Goal: Check status: Check status

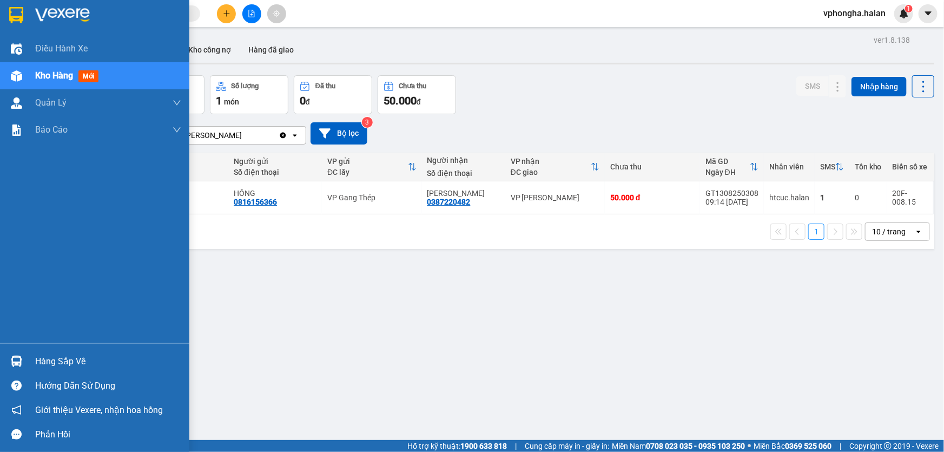
click at [87, 354] on div "Hàng sắp về" at bounding box center [108, 361] width 146 height 16
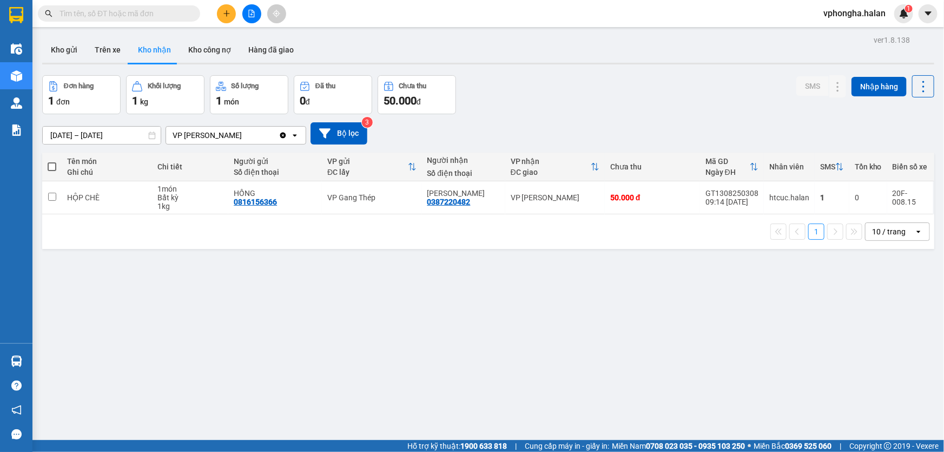
click at [194, 269] on section "Kết quả tìm kiếm ( 0 ) Bộ lọc No Data vphongha.halan 1 Điều hành xe Kho hàng mớ…" at bounding box center [472, 226] width 944 height 452
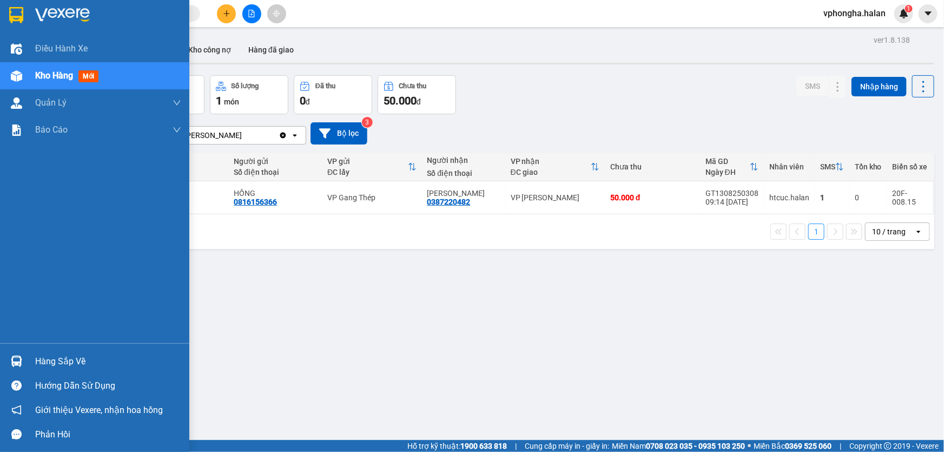
click at [99, 356] on div "Hàng sắp về" at bounding box center [108, 361] width 146 height 16
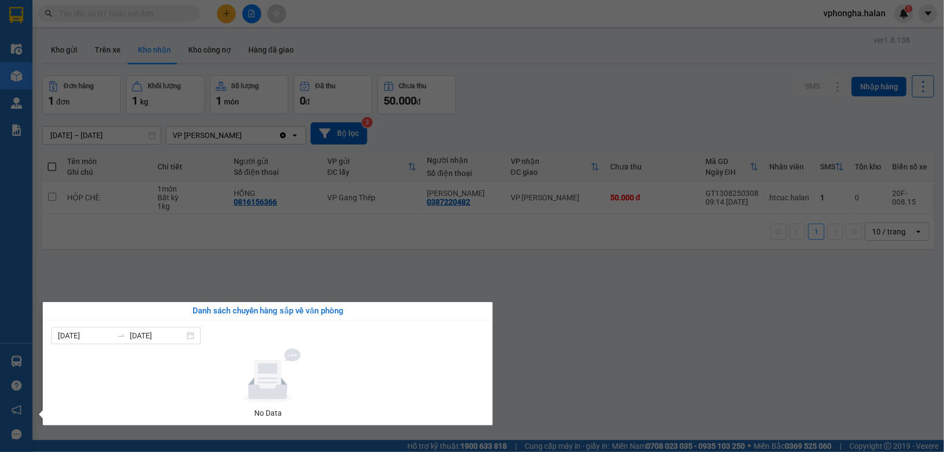
drag, startPoint x: 200, startPoint y: 254, endPoint x: 201, endPoint y: 247, distance: 6.5
click at [201, 250] on section "Kết quả tìm kiếm ( 0 ) Bộ lọc No Data vphongha.halan 1 Điều hành xe Kho hàng mớ…" at bounding box center [472, 226] width 944 height 452
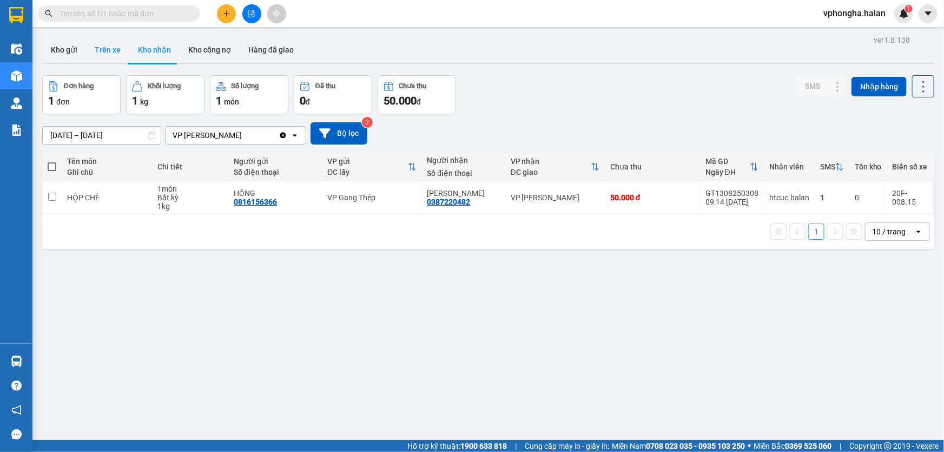
click at [110, 53] on button "Trên xe" at bounding box center [107, 50] width 43 height 26
type input "[DATE] – [DATE]"
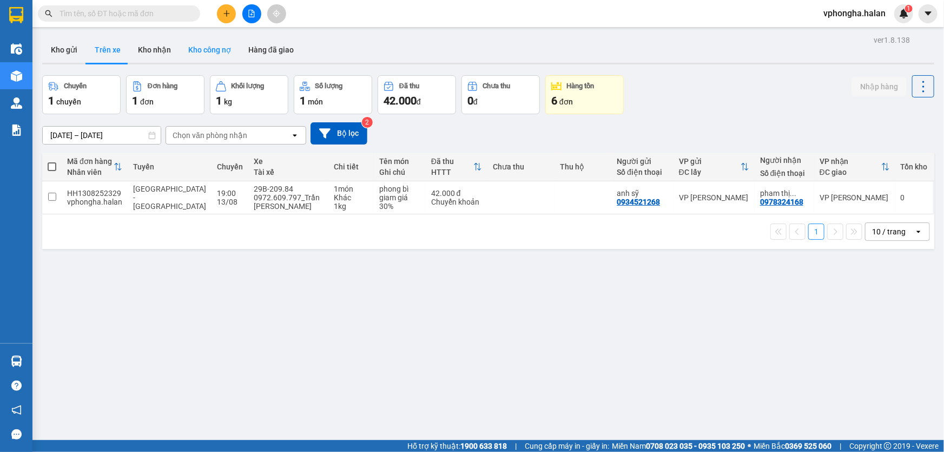
click at [189, 49] on button "Kho công nợ" at bounding box center [210, 50] width 60 height 26
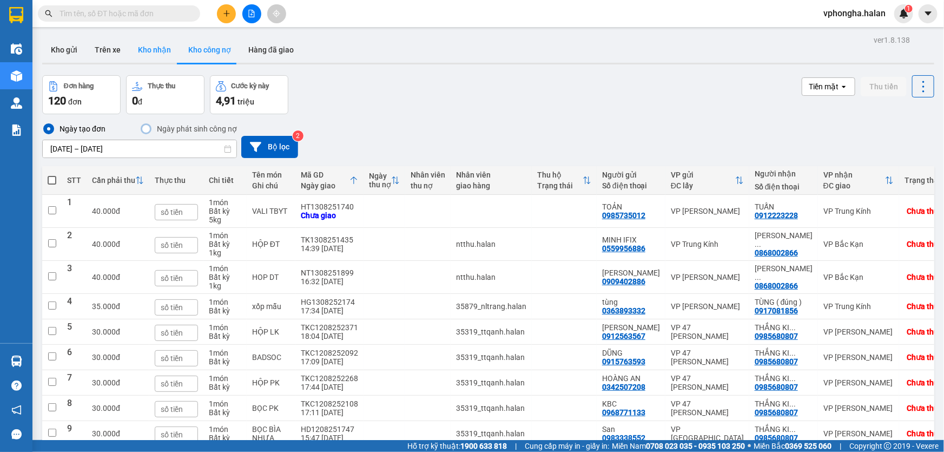
click at [149, 44] on button "Kho nhận" at bounding box center [154, 50] width 50 height 26
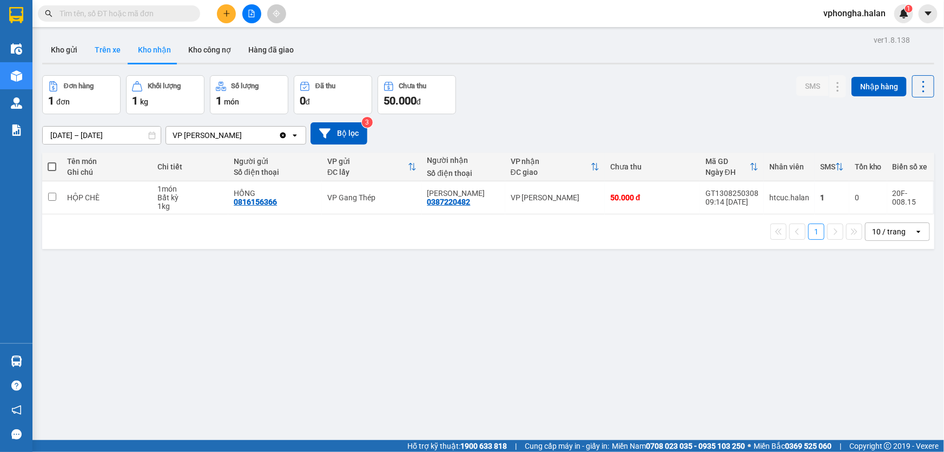
click at [111, 44] on button "Trên xe" at bounding box center [107, 50] width 43 height 26
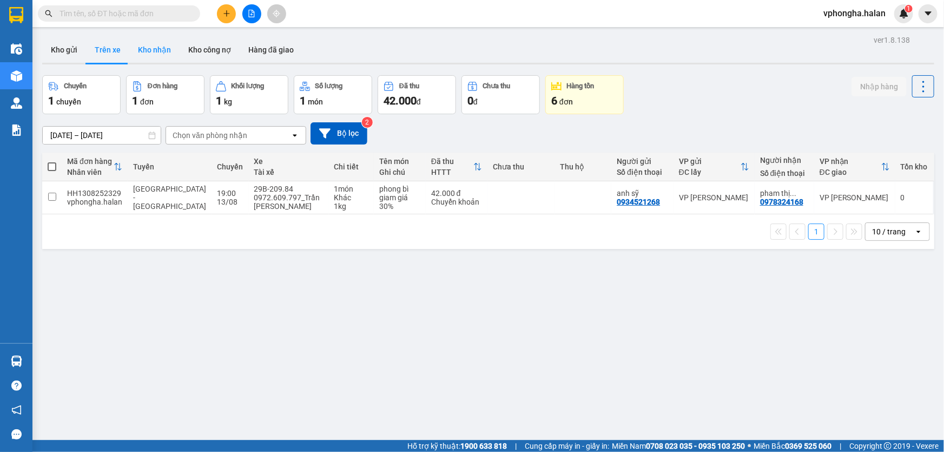
click at [150, 45] on button "Kho nhận" at bounding box center [154, 50] width 50 height 26
type input "[DATE] – [DATE]"
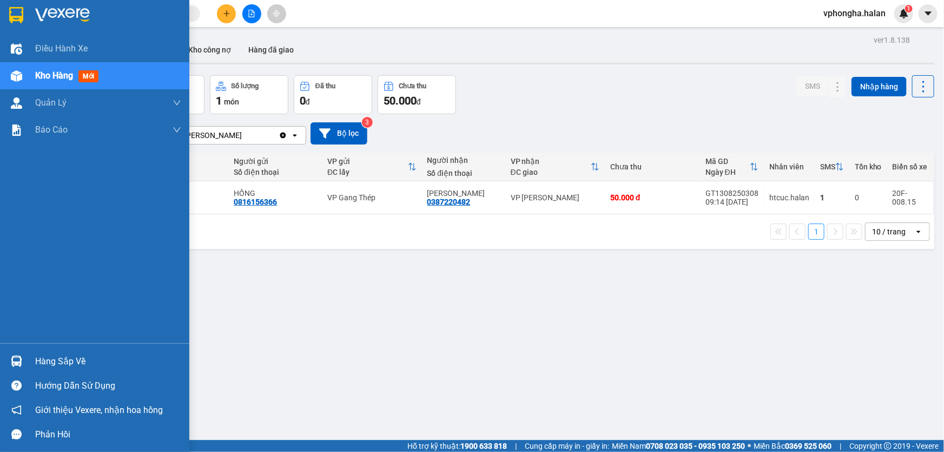
click at [71, 307] on div "Điều hành xe Kho hàng mới Quản [PERSON_NAME] lý chuyến Quản lý kiểm kho Báo cáo…" at bounding box center [94, 189] width 189 height 308
drag, startPoint x: 89, startPoint y: 362, endPoint x: 135, endPoint y: 362, distance: 46.0
click at [92, 362] on div "Hàng sắp về" at bounding box center [108, 361] width 146 height 16
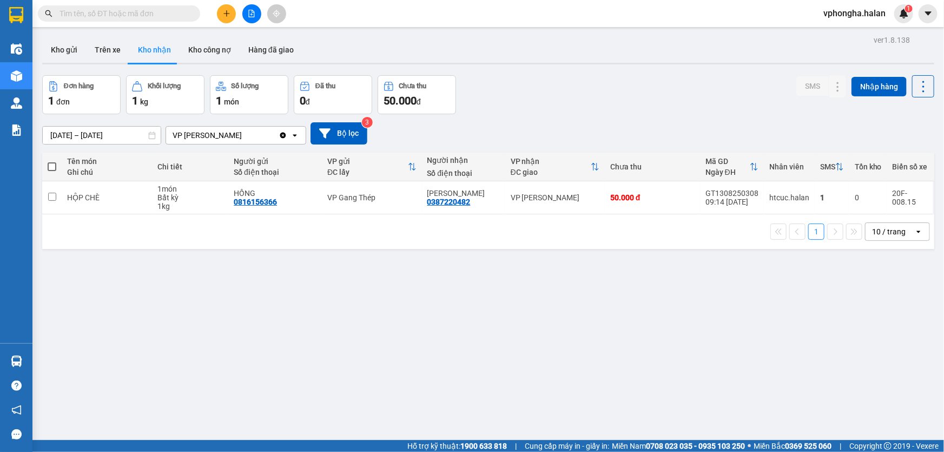
click at [765, 306] on section "Kết quả tìm kiếm ( 0 ) Bộ lọc No Data vphongha.halan 1 Điều hành xe Kho hàng mớ…" at bounding box center [472, 226] width 944 height 452
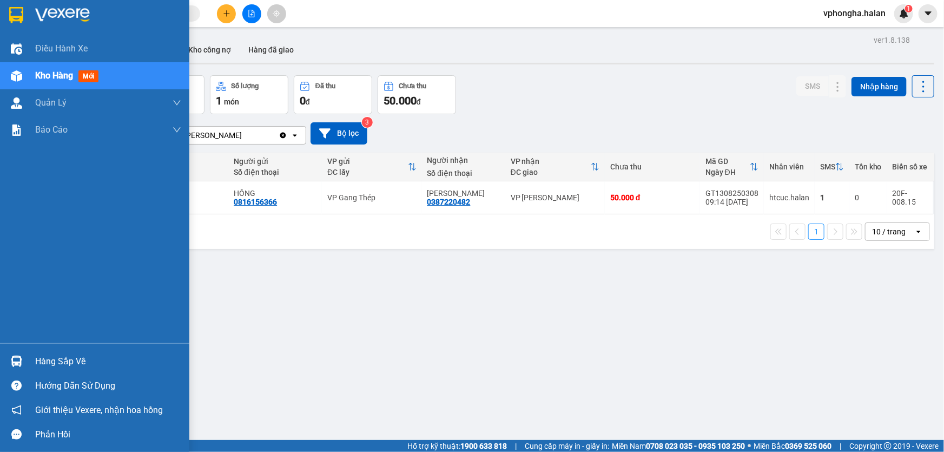
click at [117, 358] on div "Hàng sắp về" at bounding box center [108, 361] width 146 height 16
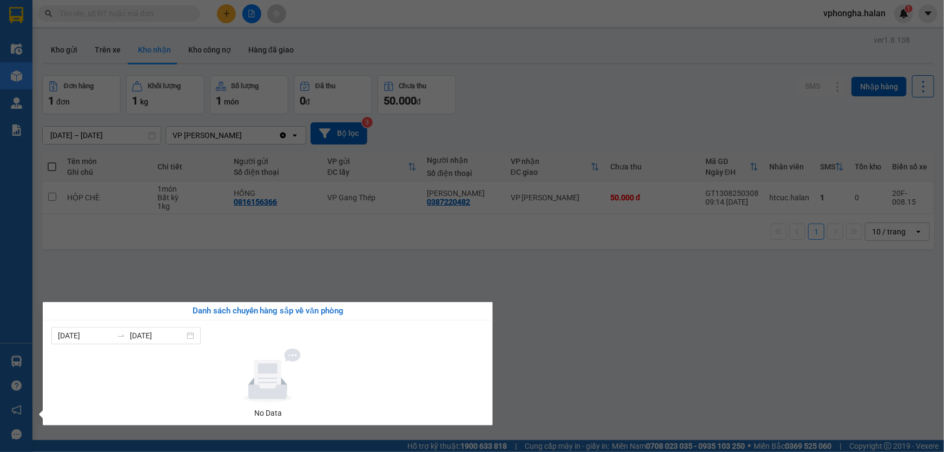
drag, startPoint x: 882, startPoint y: 372, endPoint x: 455, endPoint y: 309, distance: 431.7
click at [881, 371] on section "Kết quả tìm kiếm ( 0 ) Bộ lọc No Data vphongha.halan 1 Điều hành xe Kho hàng mớ…" at bounding box center [472, 226] width 944 height 452
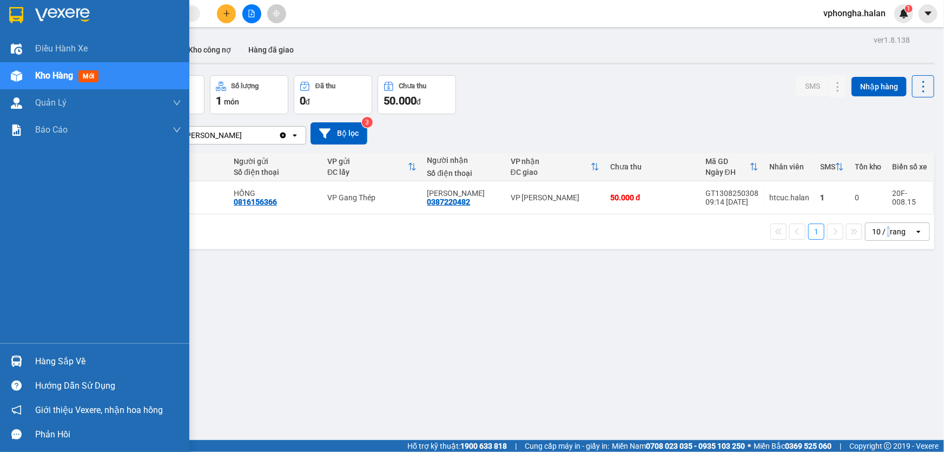
click at [79, 354] on div "Hàng sắp về" at bounding box center [108, 361] width 146 height 16
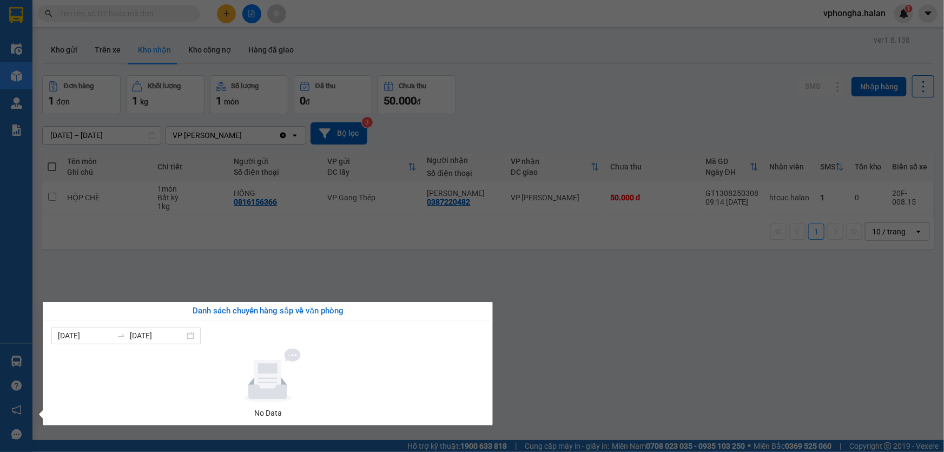
click at [304, 281] on section "Kết quả tìm kiếm ( 0 ) Bộ lọc No Data vphongha.halan 1 Điều hành xe Kho hàng mớ…" at bounding box center [472, 226] width 944 height 452
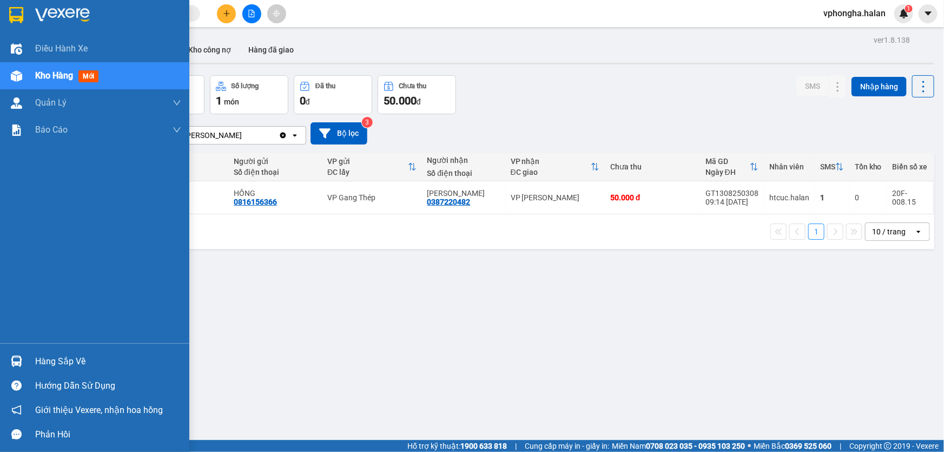
click at [73, 359] on div "Hàng sắp về" at bounding box center [108, 361] width 146 height 16
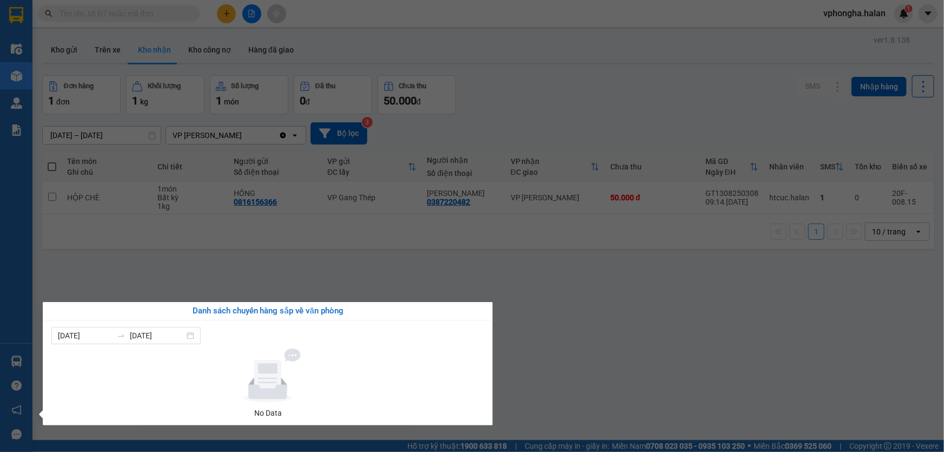
drag, startPoint x: 561, startPoint y: 365, endPoint x: 250, endPoint y: 317, distance: 314.3
click at [560, 359] on section "Kết quả tìm kiếm ( 0 ) Bộ lọc No Data vphongha.halan 1 Điều hành xe Kho hàng mớ…" at bounding box center [472, 226] width 944 height 452
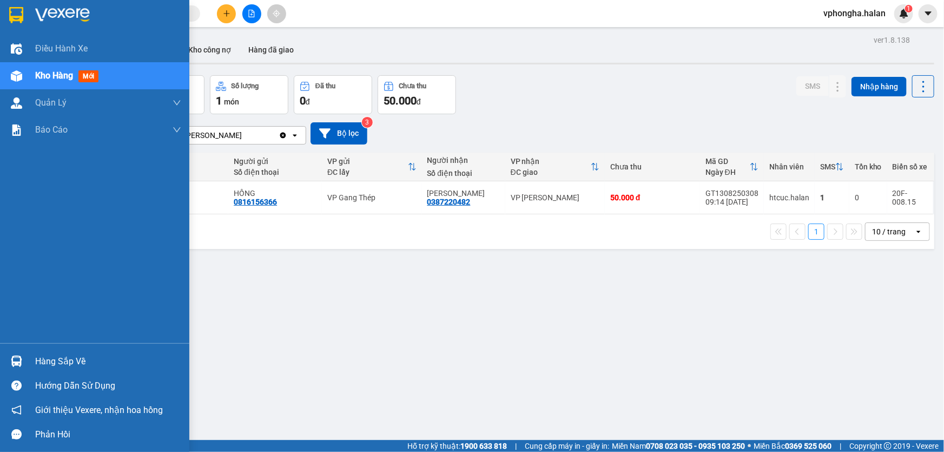
click at [62, 359] on div "Hàng sắp về" at bounding box center [108, 361] width 146 height 16
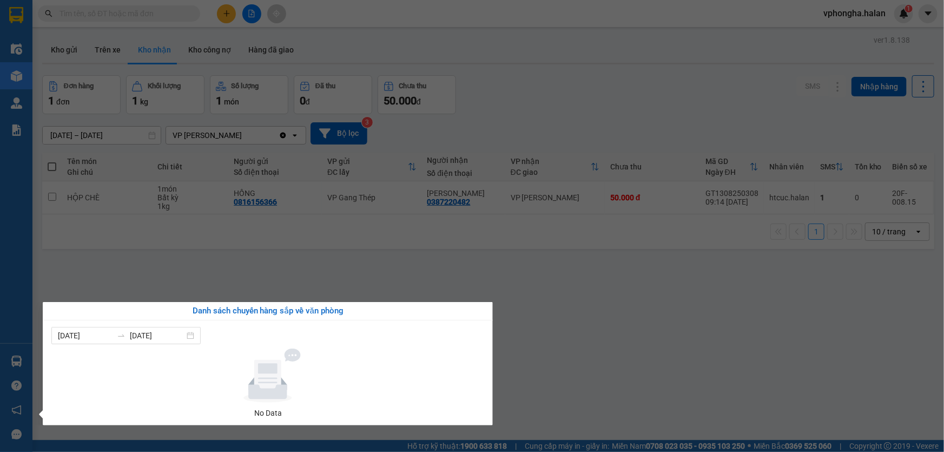
click at [338, 291] on section "Kết quả tìm kiếm ( 0 ) Bộ lọc No Data vphongha.halan 1 Điều hành xe Kho hàng mớ…" at bounding box center [472, 226] width 944 height 452
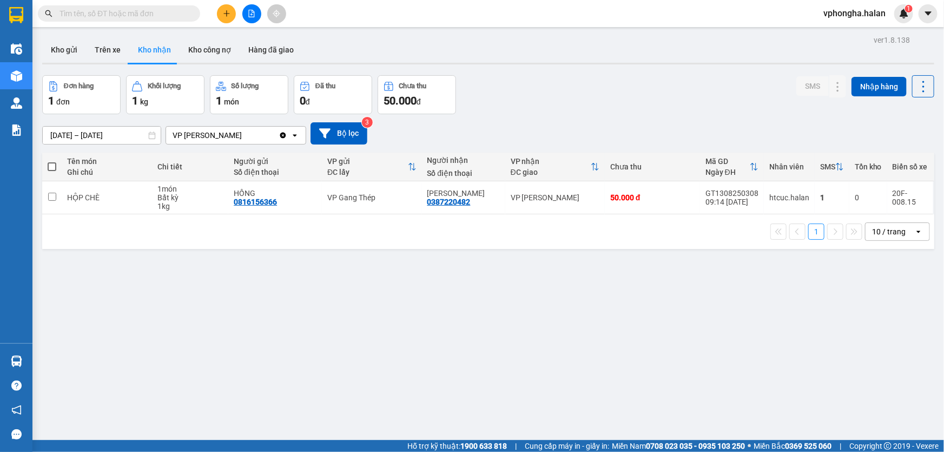
click at [152, 50] on button "Kho nhận" at bounding box center [154, 50] width 50 height 26
click at [713, 193] on div "GT1308250308" at bounding box center [732, 193] width 53 height 9
checkbox input "false"
copy div "GT1308250308"
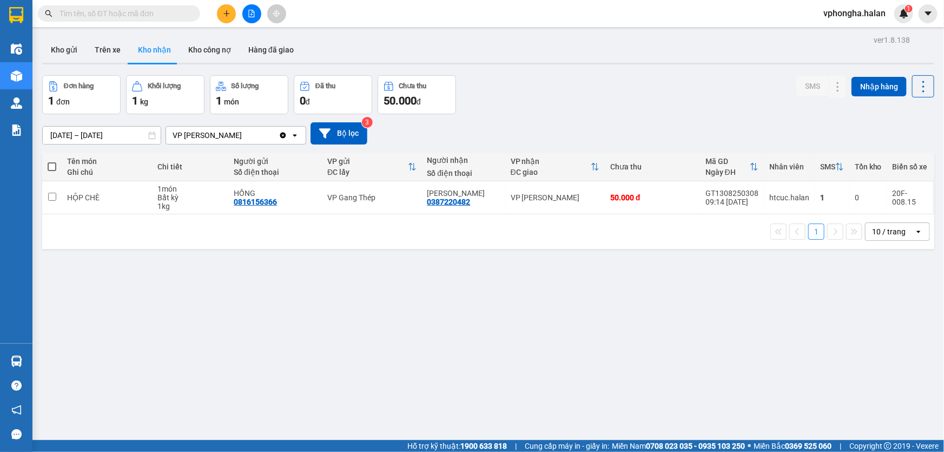
click at [155, 18] on input "text" at bounding box center [124, 14] width 128 height 12
paste input "GT1308250308"
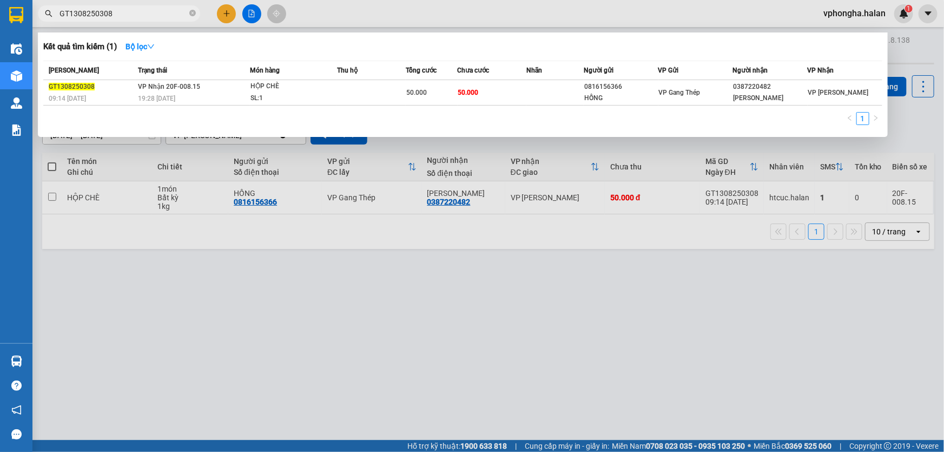
type input "GT1308250308"
click at [369, 248] on div at bounding box center [472, 226] width 944 height 452
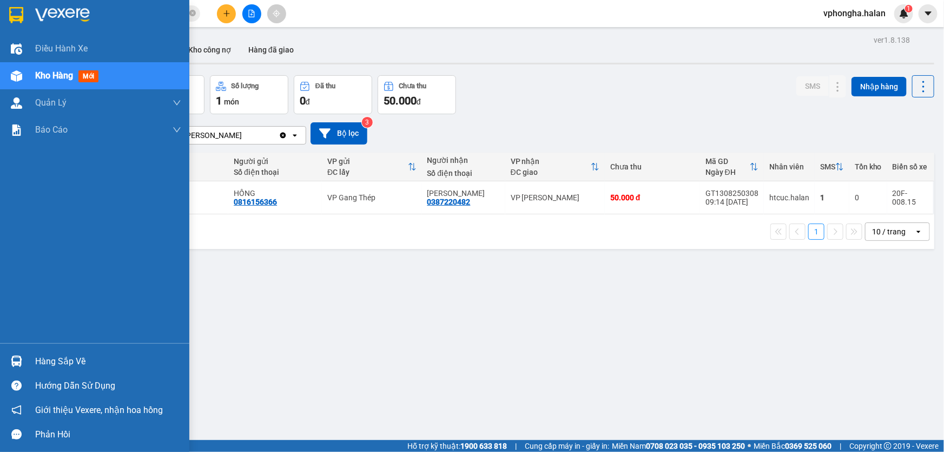
click at [78, 356] on div "Hàng sắp về" at bounding box center [108, 361] width 146 height 16
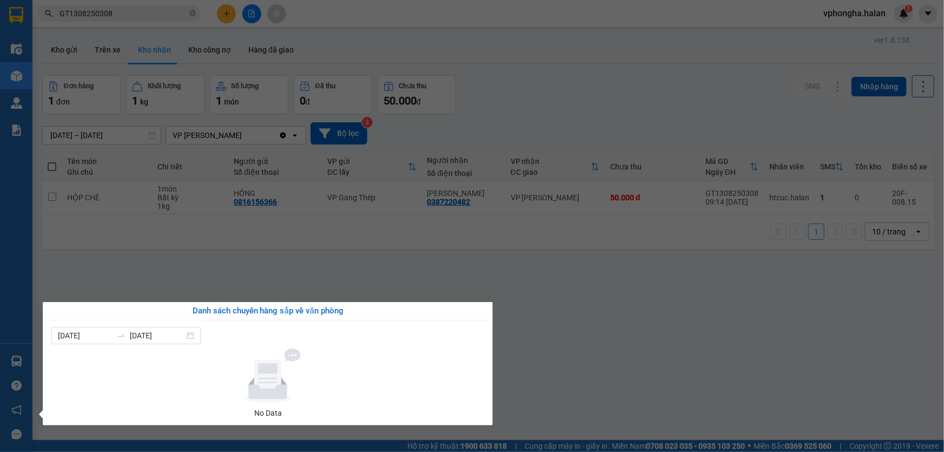
click at [175, 256] on section "Kết quả tìm kiếm ( 1 ) Bộ lọc Mã ĐH Trạng thái Món hàng Thu hộ Tổng cước Chưa c…" at bounding box center [472, 226] width 944 height 452
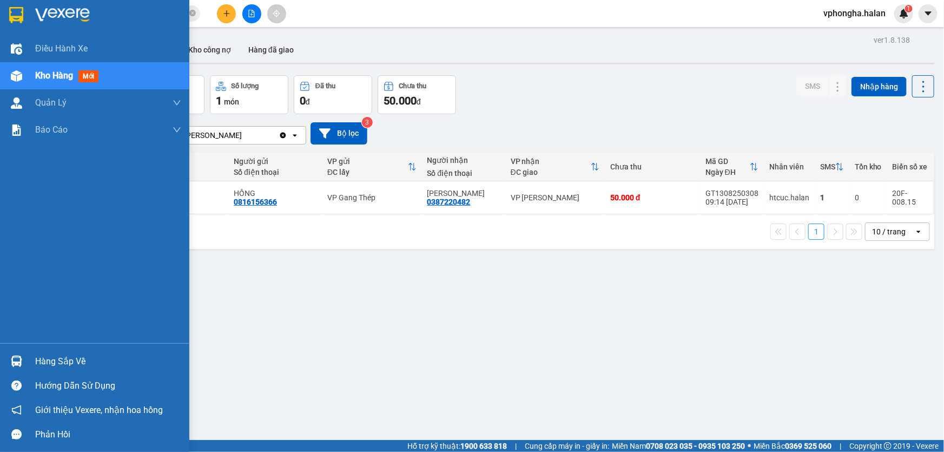
click at [92, 363] on div "Hàng sắp về" at bounding box center [108, 361] width 146 height 16
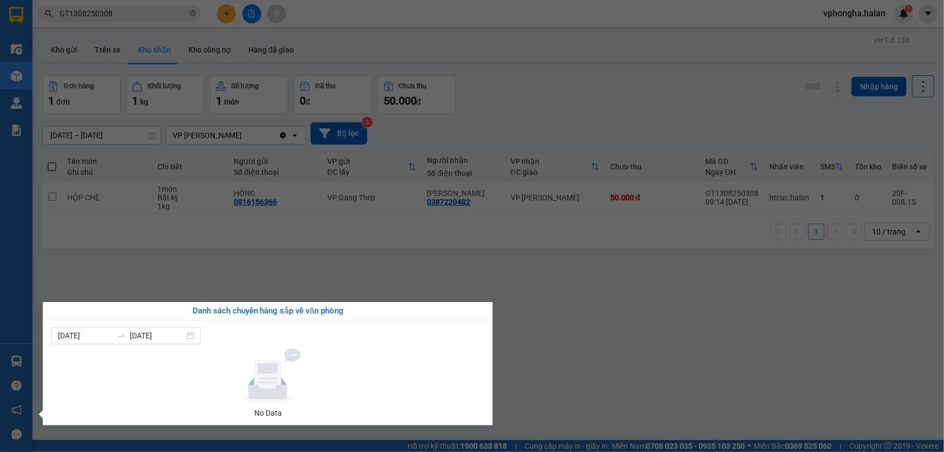
drag, startPoint x: 235, startPoint y: 263, endPoint x: 136, endPoint y: 451, distance: 212.6
click at [236, 263] on section "Kết quả tìm kiếm ( 1 ) Bộ lọc Mã ĐH Trạng thái Món hàng Thu hộ Tổng cước Chưa c…" at bounding box center [472, 226] width 944 height 452
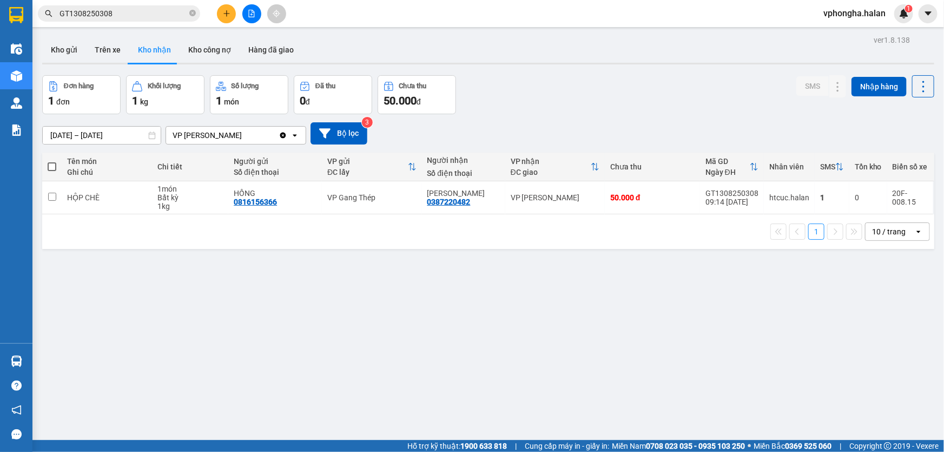
click at [508, 368] on div "ver 1.8.138 Kho gửi Trên xe Kho nhận Kho công nợ Hàng đã giao Đơn hàng 1 đơn Kh…" at bounding box center [488, 258] width 901 height 452
click at [97, 325] on div "ver 1.8.138 Kho gửi Trên xe Kho nhận Kho công nợ Hàng đã giao Đơn hàng 1 đơn Kh…" at bounding box center [488, 258] width 901 height 452
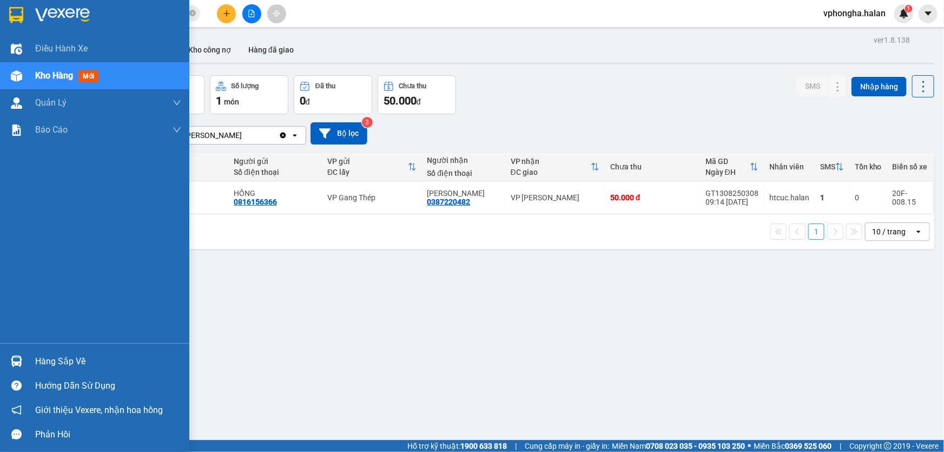
click at [87, 351] on div "Hàng sắp về" at bounding box center [94, 361] width 189 height 24
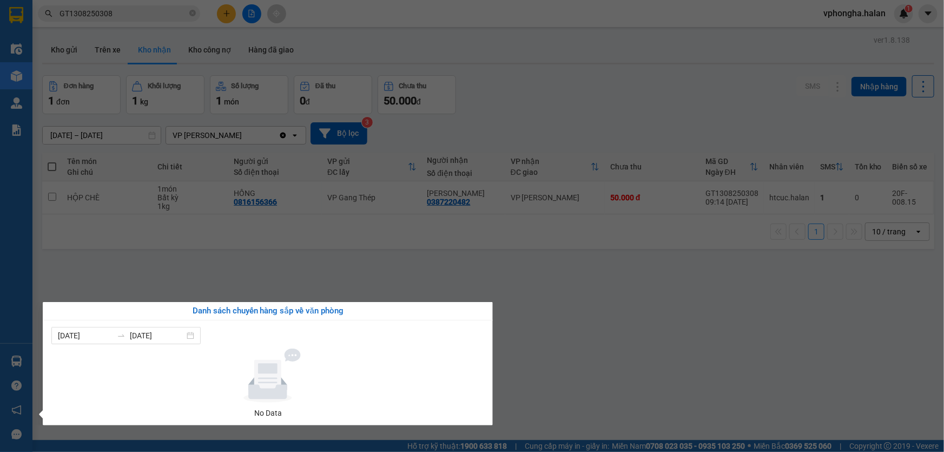
click at [14, 356] on div "Điều hành xe Kho hàng mới Quản [PERSON_NAME] lý chuyến Quản lý kiểm kho Báo cáo…" at bounding box center [16, 226] width 32 height 452
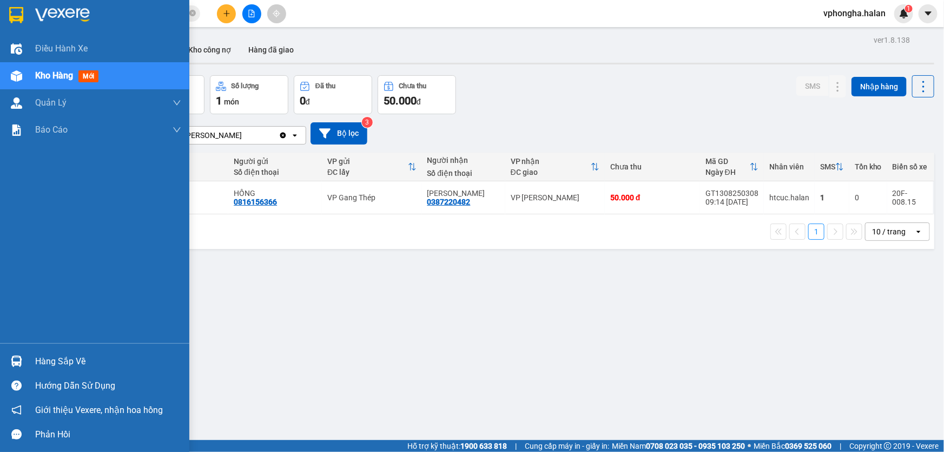
click at [14, 356] on img at bounding box center [16, 361] width 11 height 11
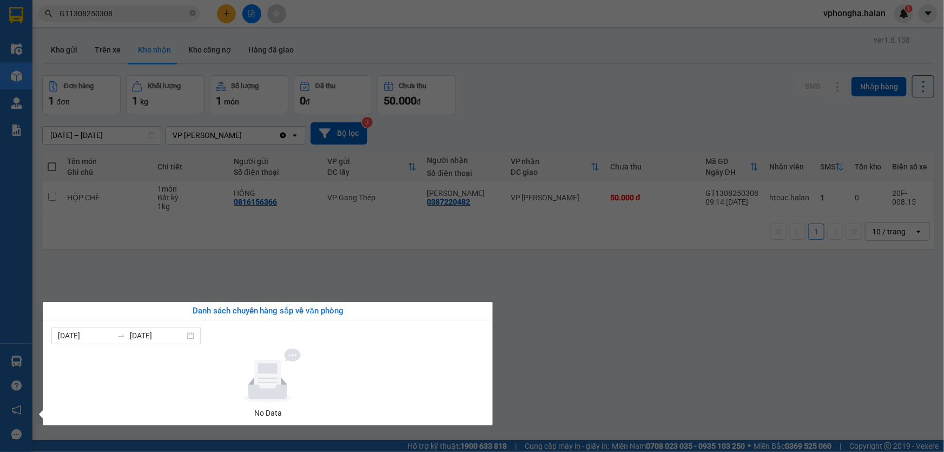
click at [184, 255] on section "Kết quả tìm kiếm ( 1 ) Bộ lọc Mã ĐH Trạng thái Món hàng Thu hộ Tổng cước Chưa c…" at bounding box center [472, 226] width 944 height 452
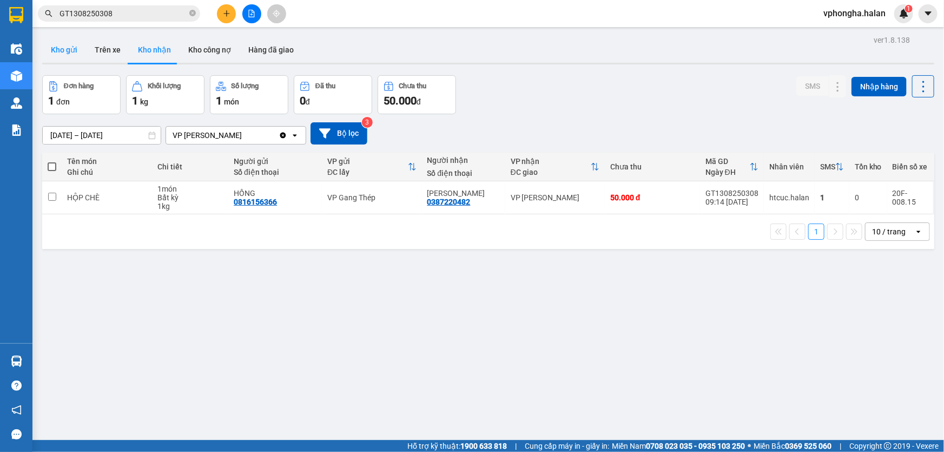
click at [58, 45] on button "Kho gửi" at bounding box center [64, 50] width 44 height 26
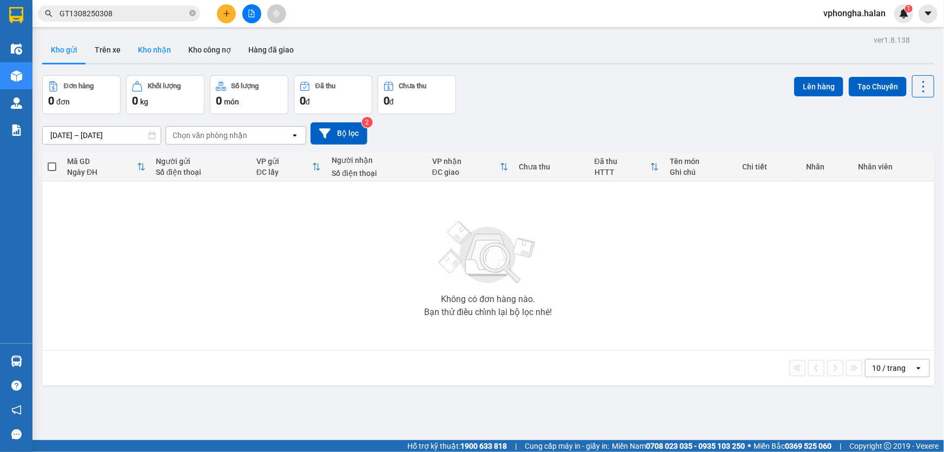
click at [155, 52] on button "Kho nhận" at bounding box center [154, 50] width 50 height 26
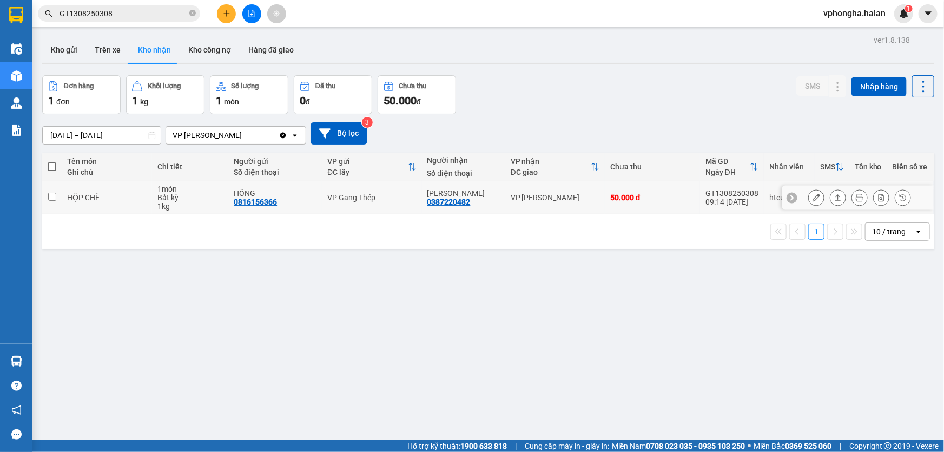
click at [739, 189] on div "GT1308250308" at bounding box center [732, 193] width 53 height 9
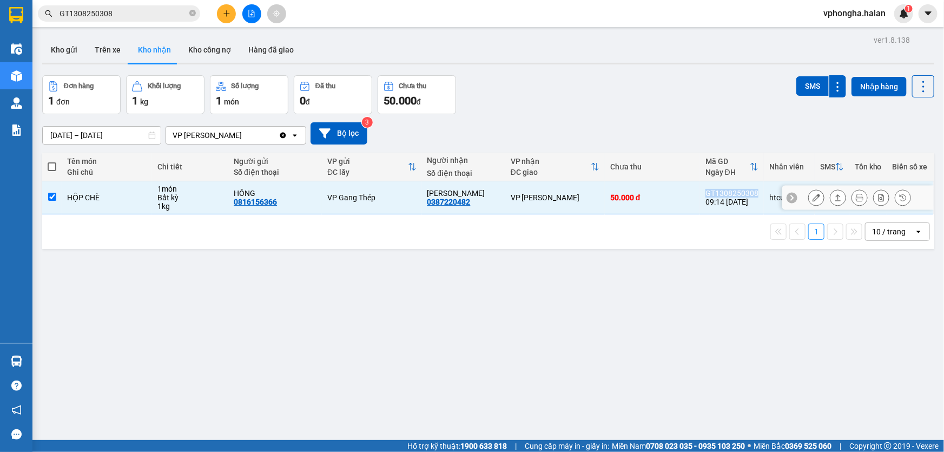
click at [739, 189] on div "GT1308250308" at bounding box center [732, 193] width 53 height 9
checkbox input "false"
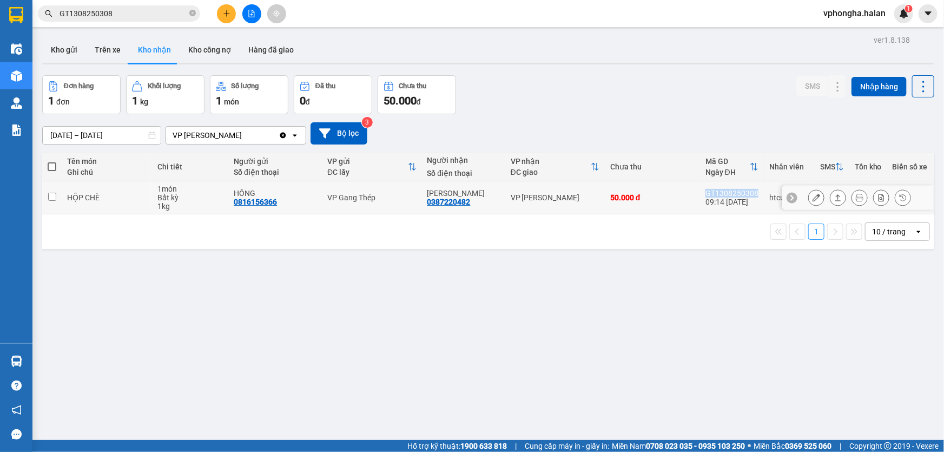
copy div "GT1308250308"
click at [133, 13] on input "GT1308250308" at bounding box center [124, 14] width 128 height 12
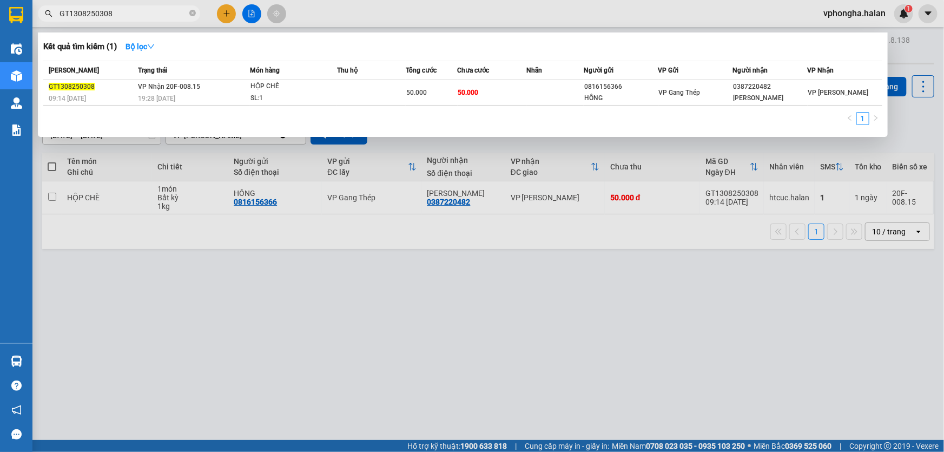
click at [133, 13] on input "GT1308250308" at bounding box center [124, 14] width 128 height 12
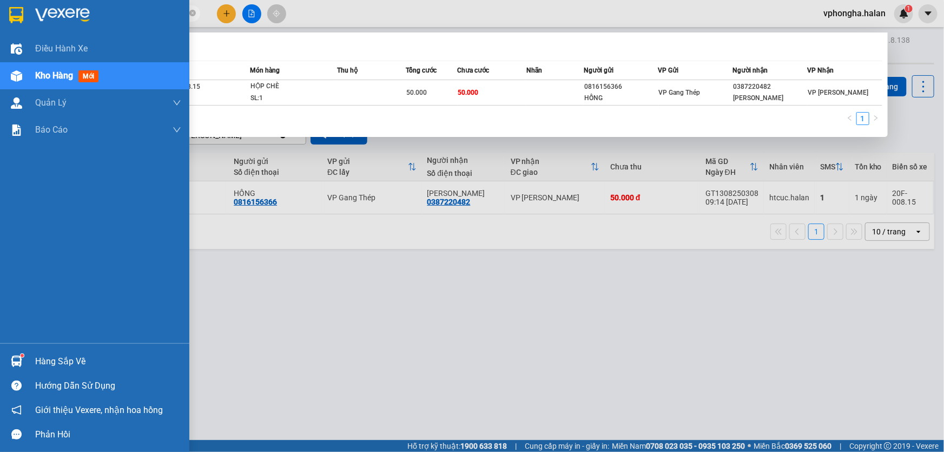
click at [14, 357] on img at bounding box center [16, 361] width 11 height 11
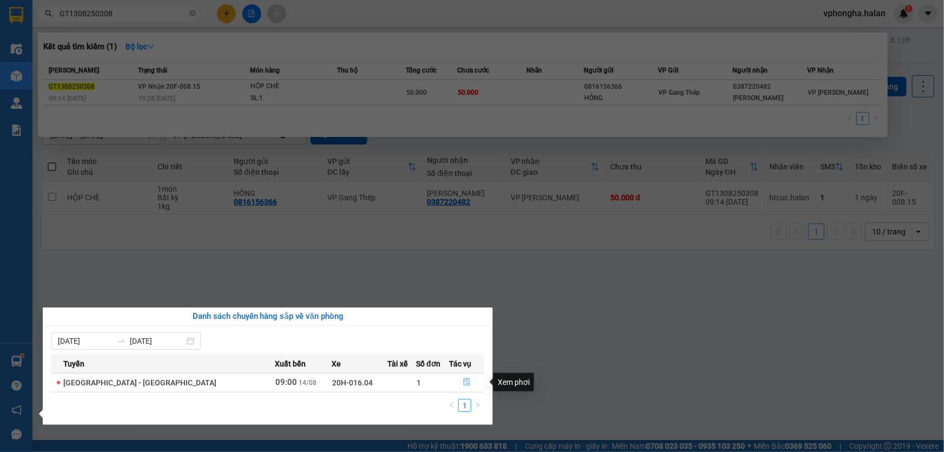
click at [464, 379] on icon "file-done" at bounding box center [467, 382] width 6 height 8
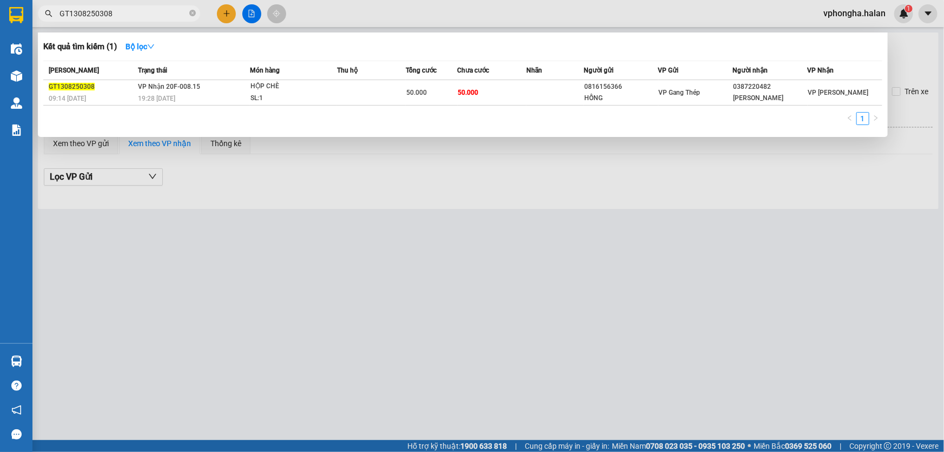
type input "[DATE]"
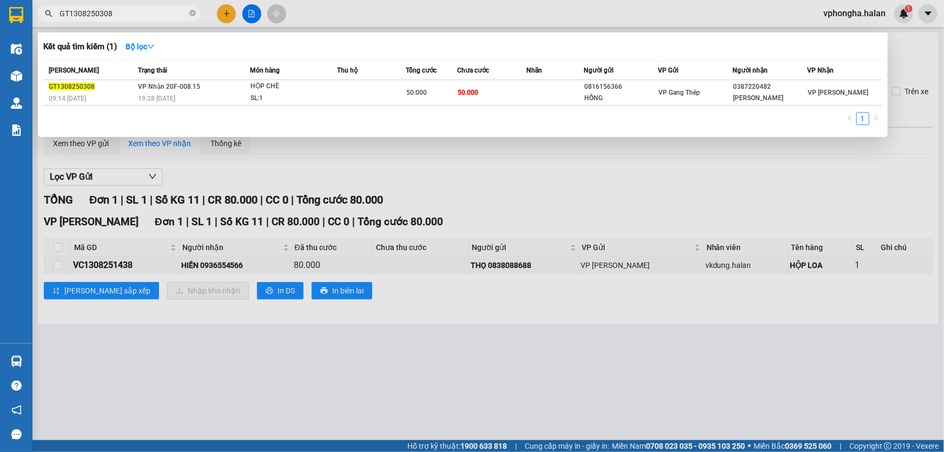
click at [471, 179] on div at bounding box center [472, 226] width 944 height 452
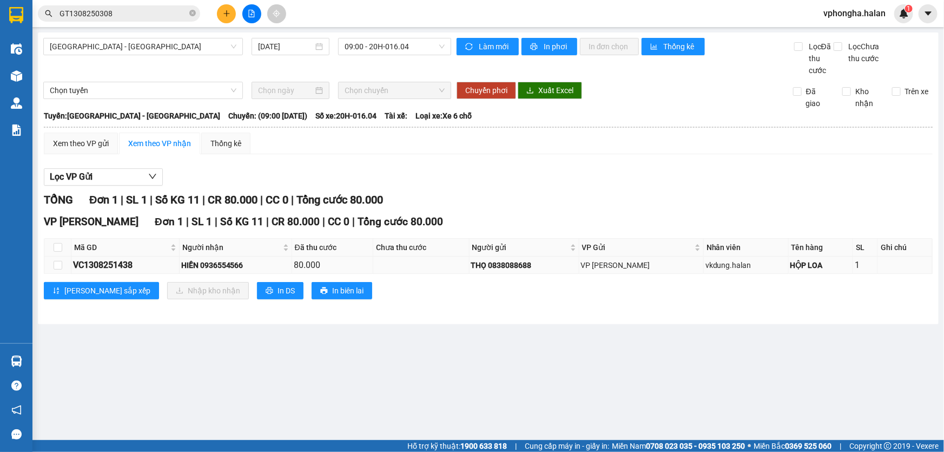
click at [98, 269] on div "VC1308251438" at bounding box center [125, 265] width 104 height 14
click at [99, 265] on div "VC1308251438" at bounding box center [125, 265] width 104 height 14
copy div "VC1308251438"
click at [161, 11] on input "GT1308250308" at bounding box center [124, 14] width 128 height 12
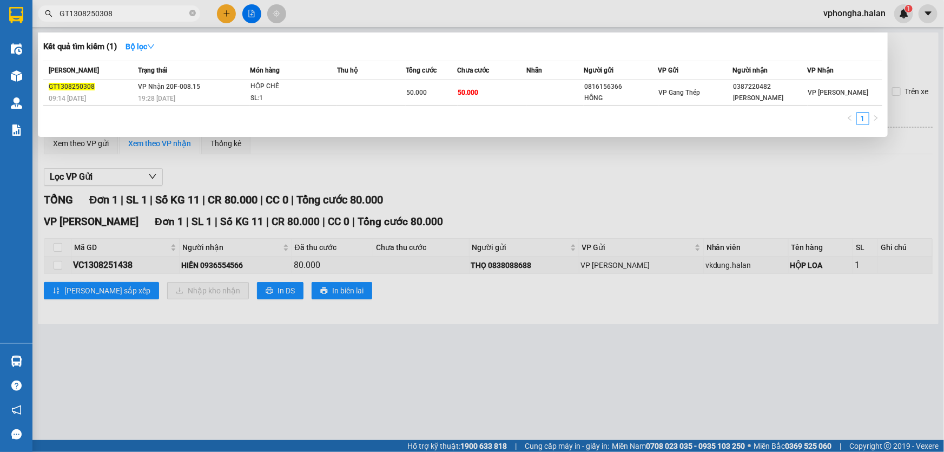
click at [161, 11] on input "GT1308250308" at bounding box center [124, 14] width 128 height 12
paste input "VC130825143"
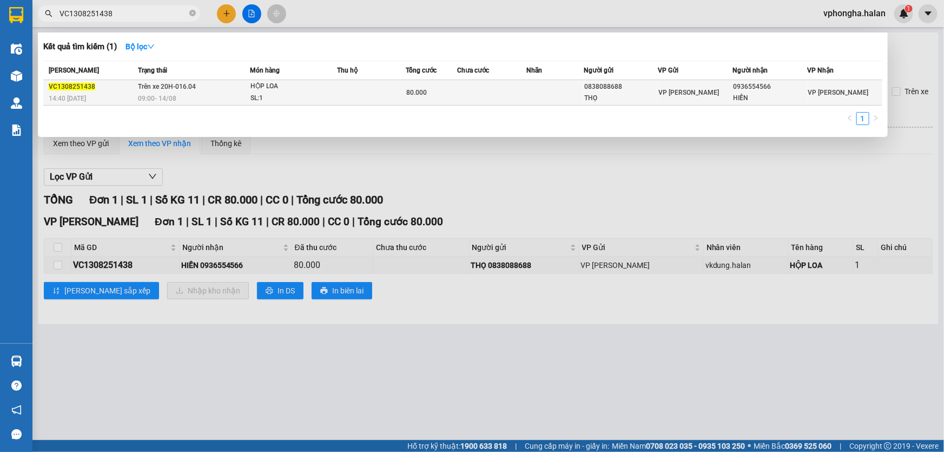
type input "VC1308251438"
click at [318, 94] on div "SL: 1" at bounding box center [291, 99] width 81 height 12
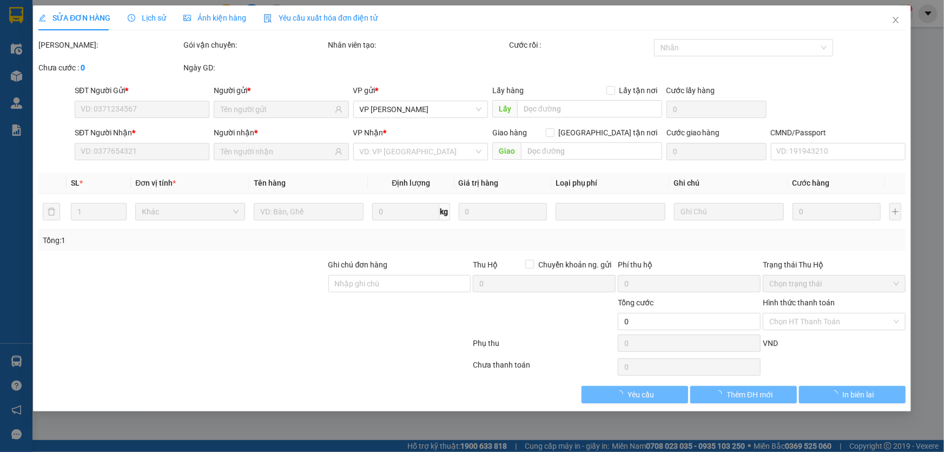
type input "0838088688"
type input "THỌ"
type input "0936554566"
type input "HIỀN"
type input "80.000"
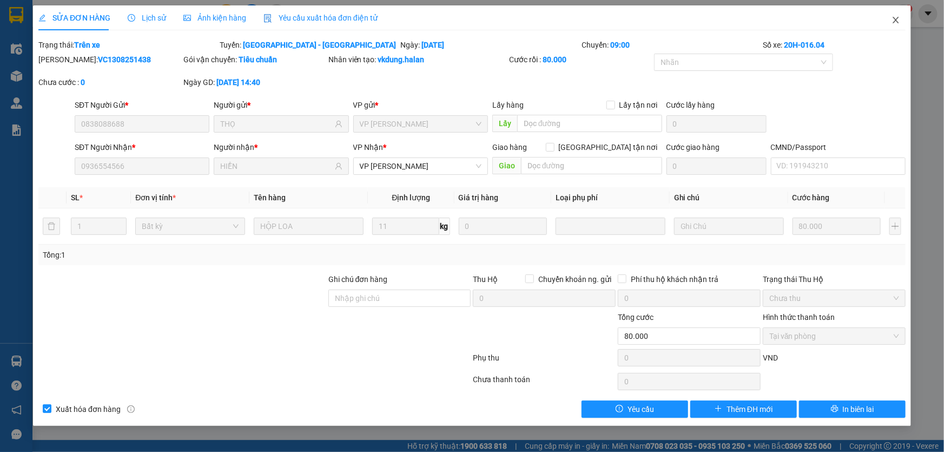
click at [897, 19] on icon "close" at bounding box center [896, 20] width 9 height 9
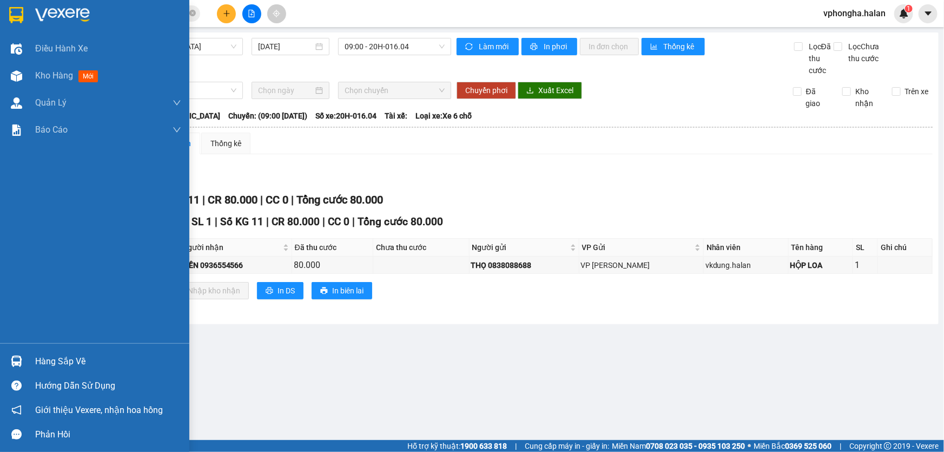
click at [42, 362] on div "Hàng sắp về" at bounding box center [108, 361] width 146 height 16
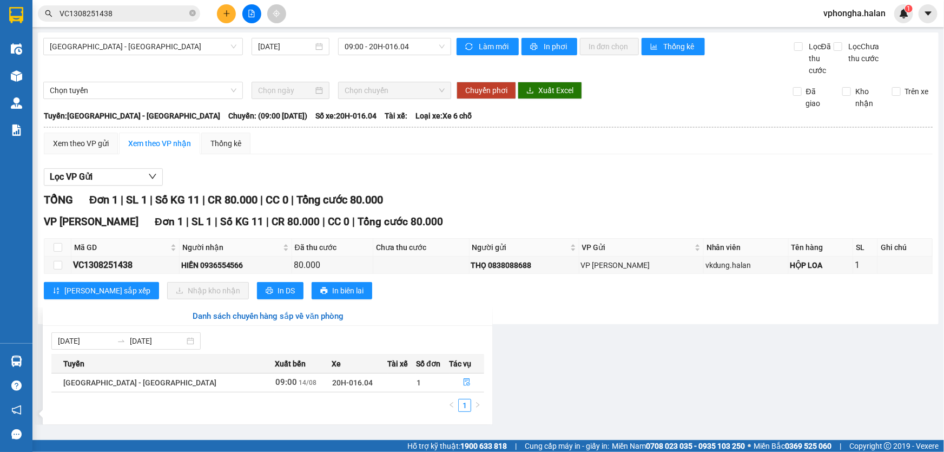
click at [477, 187] on section "Kết quả tìm kiếm ( 1 ) Bộ lọc Mã ĐH Trạng thái Món hàng Thu hộ Tổng cước Chưa c…" at bounding box center [472, 226] width 944 height 452
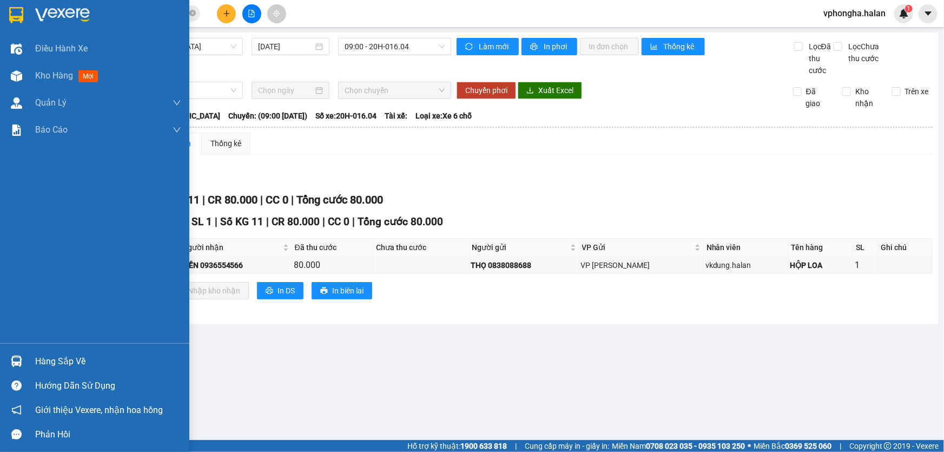
click at [31, 360] on div "Hàng sắp về" at bounding box center [94, 361] width 189 height 24
